Goal: Subscribe to service/newsletter

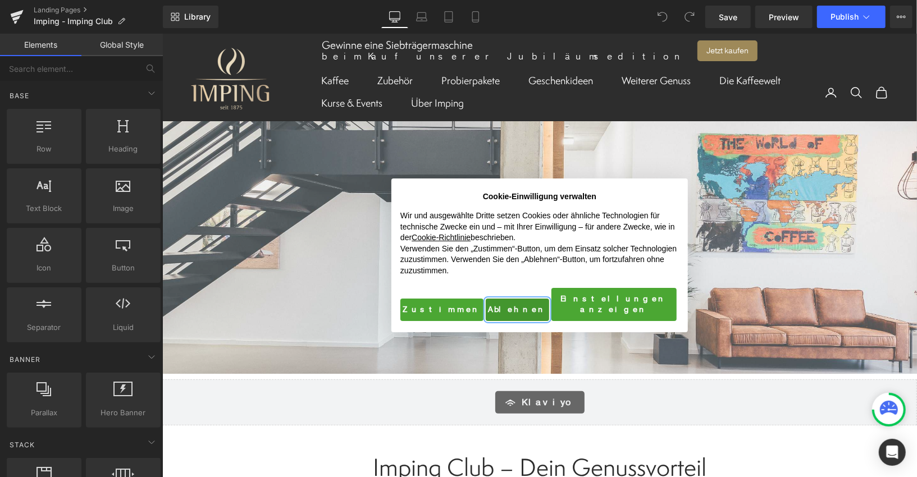
click at [505, 309] on button "Ablehnen" at bounding box center [516, 309] width 63 height 22
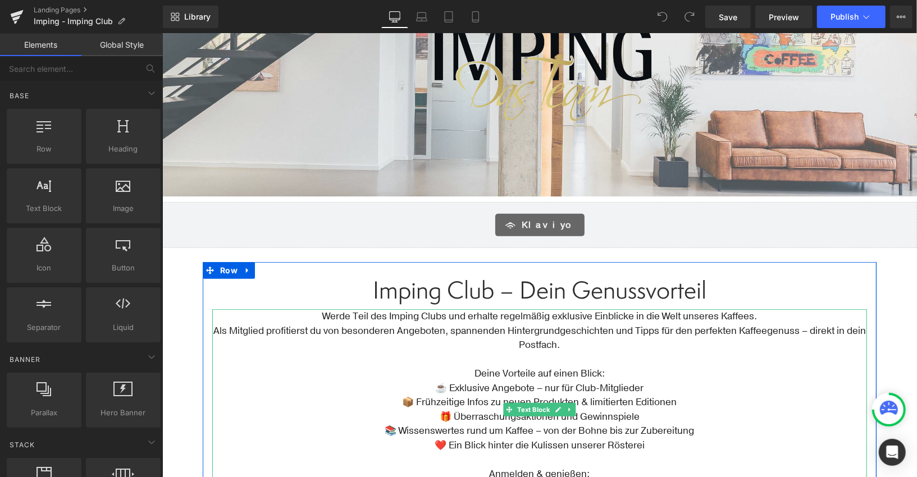
scroll to position [197, 0]
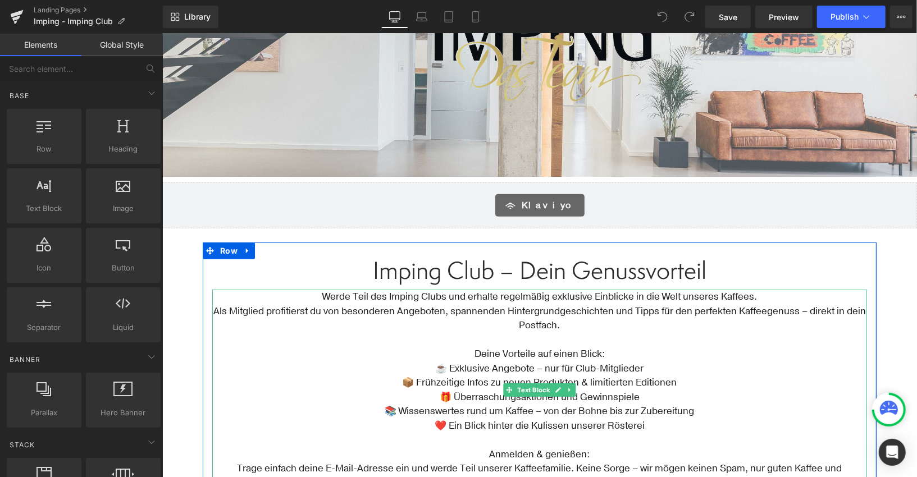
click at [453, 301] on span "Werde Teil des Imping Clubs und erhalte regelmäßig exklusive Einblicke in die W…" at bounding box center [539, 296] width 435 height 13
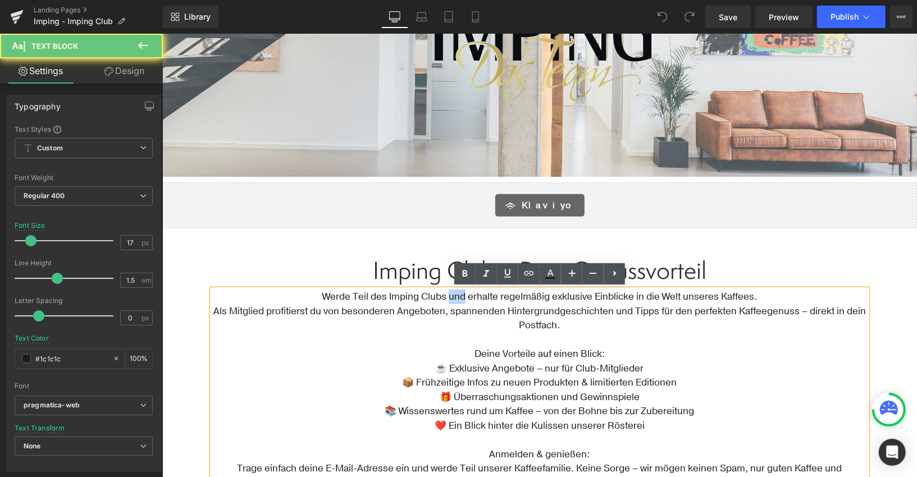
click at [453, 301] on span "Werde Teil des Imping Clubs und erhalte regelmäßig exklusive Einblicke in die W…" at bounding box center [539, 296] width 435 height 13
click at [604, 304] on p "Als Mitglied profitierst du von besonderen Angeboten, spannenden Hintergrundges…" at bounding box center [539, 318] width 655 height 29
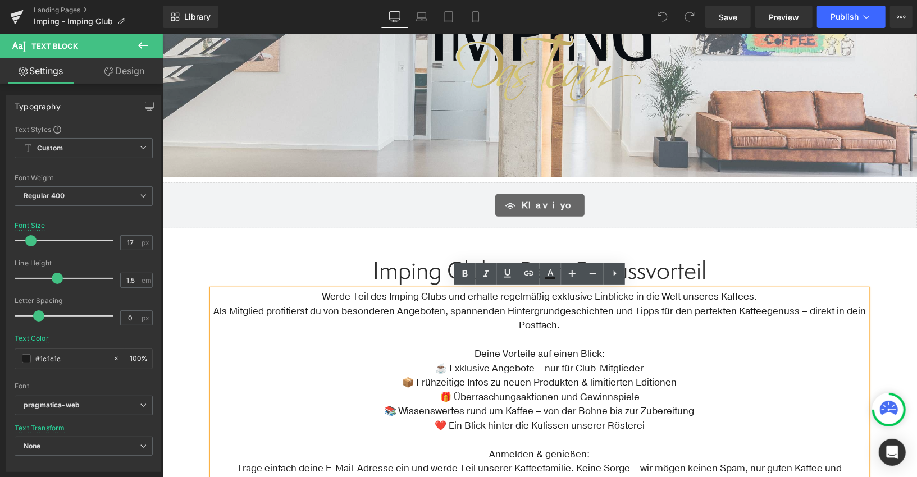
click at [807, 308] on p "Als Mitglied profitierst du von besonderen Angeboten, spannenden Hintergrundges…" at bounding box center [539, 318] width 655 height 29
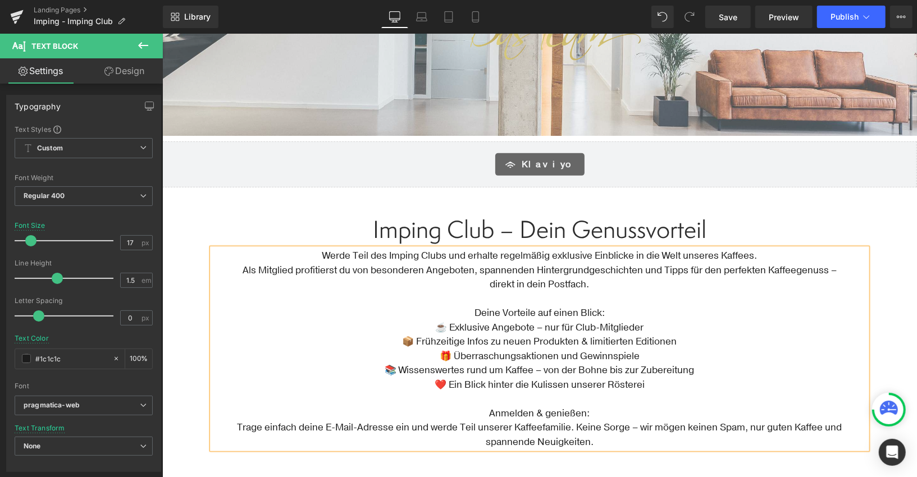
scroll to position [278, 0]
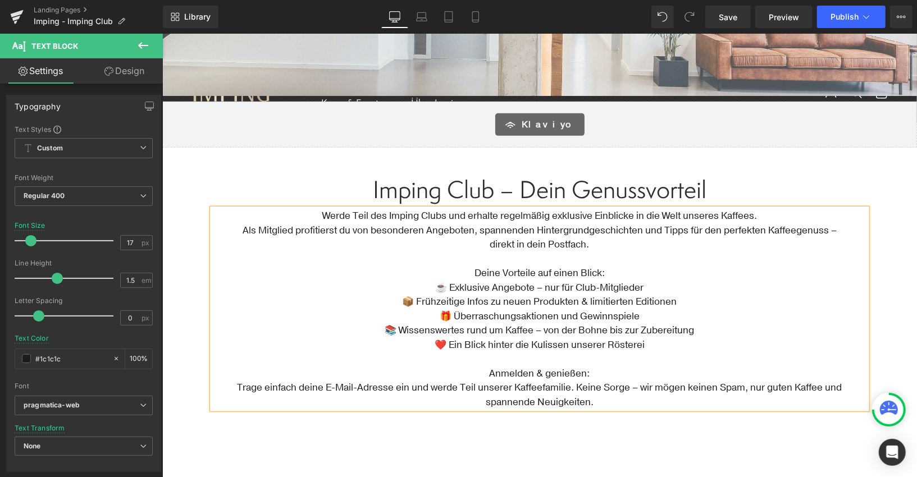
click at [552, 384] on p "Trage einfach deine E-Mail-Adresse ein und werde Teil unserer Kaffeefamilie. Ke…" at bounding box center [539, 394] width 655 height 29
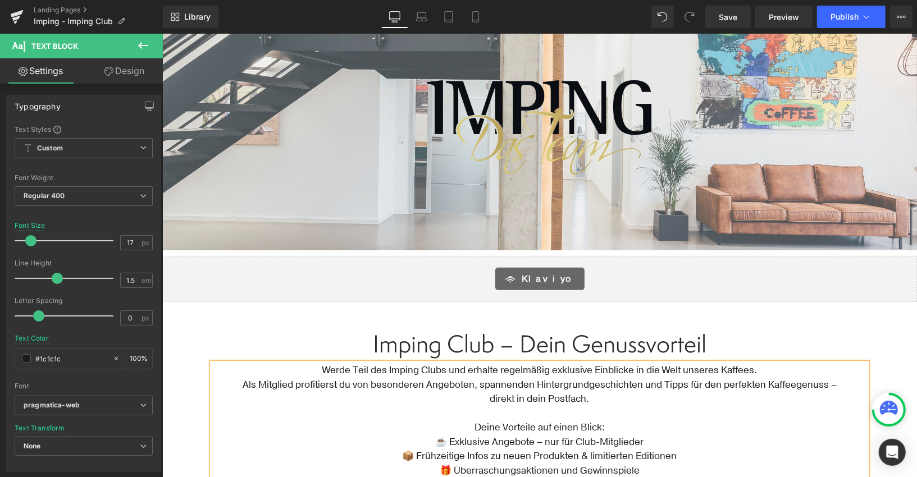
scroll to position [125, 0]
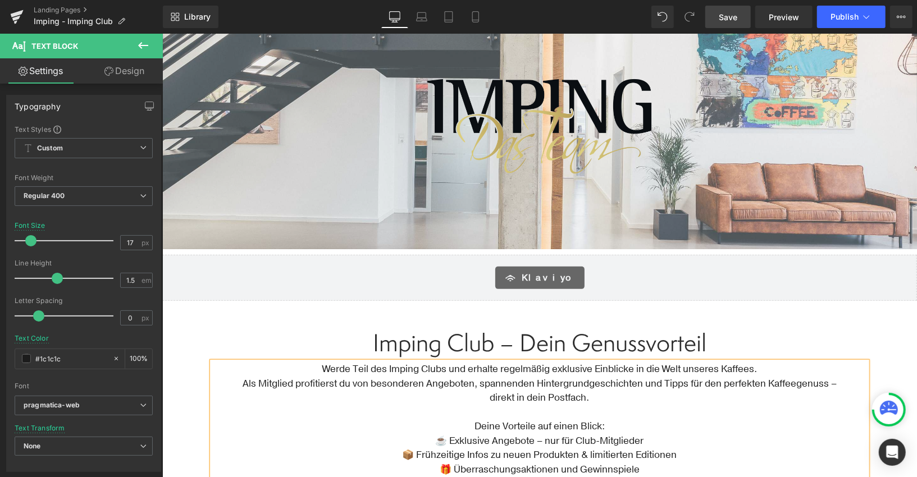
click at [724, 21] on span "Save" at bounding box center [728, 17] width 19 height 12
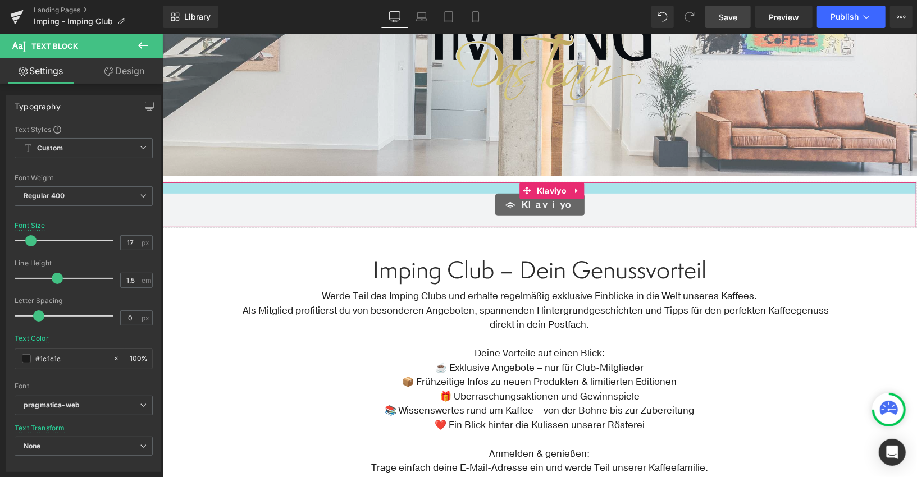
scroll to position [203, 0]
